Goal: Find specific page/section: Find specific page/section

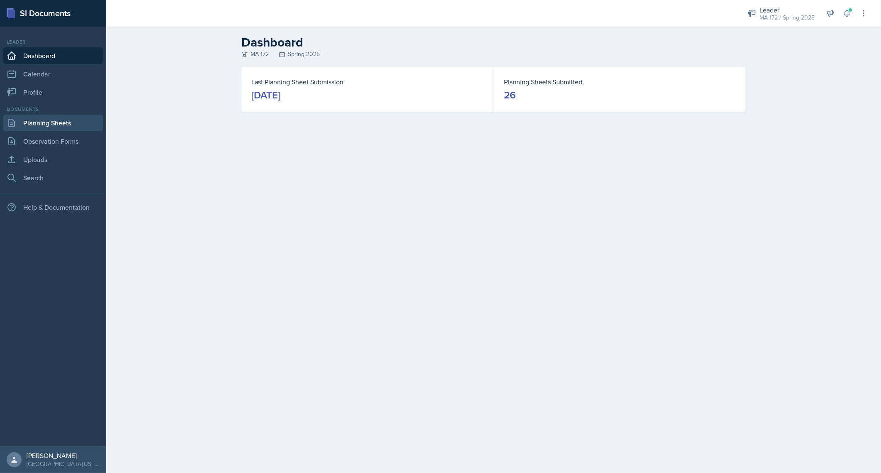
click at [77, 115] on link "Planning Sheets" at bounding box center [53, 123] width 100 height 17
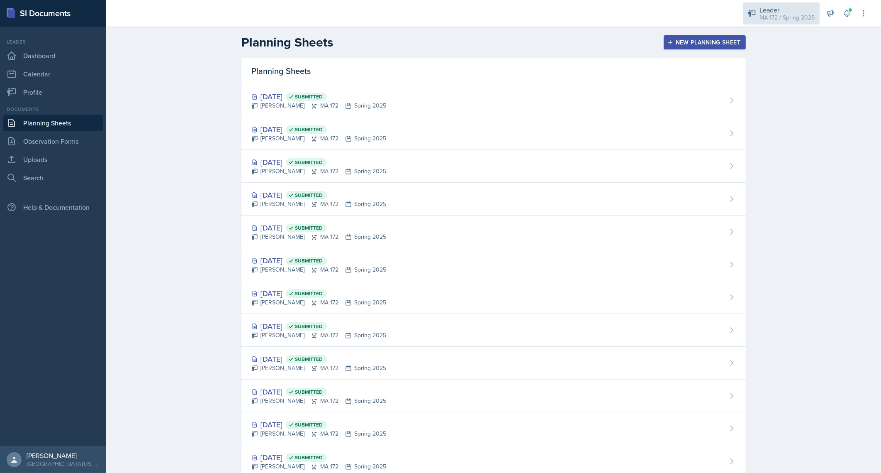
click at [800, 15] on div "MA 172 / Spring 2025" at bounding box center [787, 17] width 55 height 9
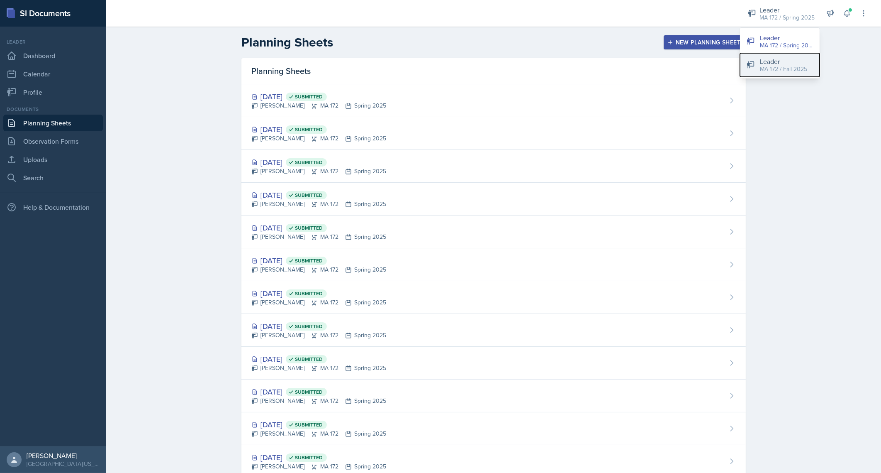
click at [789, 71] on div "MA 172 / Fall 2025" at bounding box center [783, 69] width 47 height 9
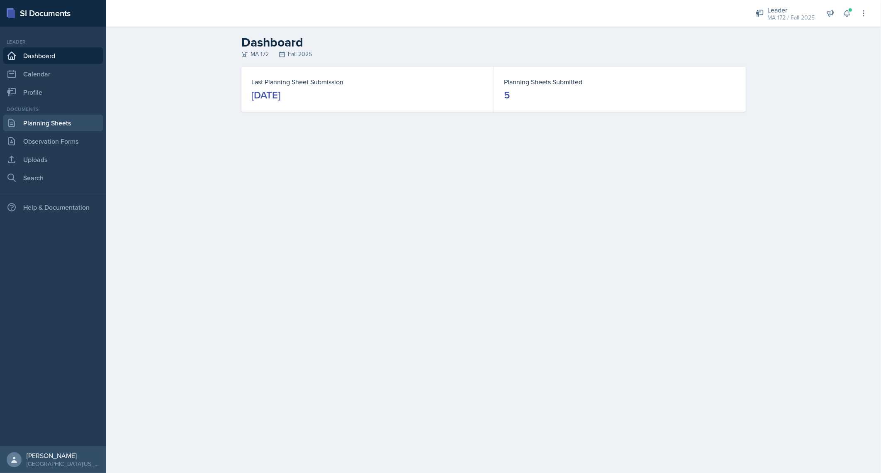
click at [66, 125] on link "Planning Sheets" at bounding box center [53, 123] width 100 height 17
